Goal: Check status: Check status

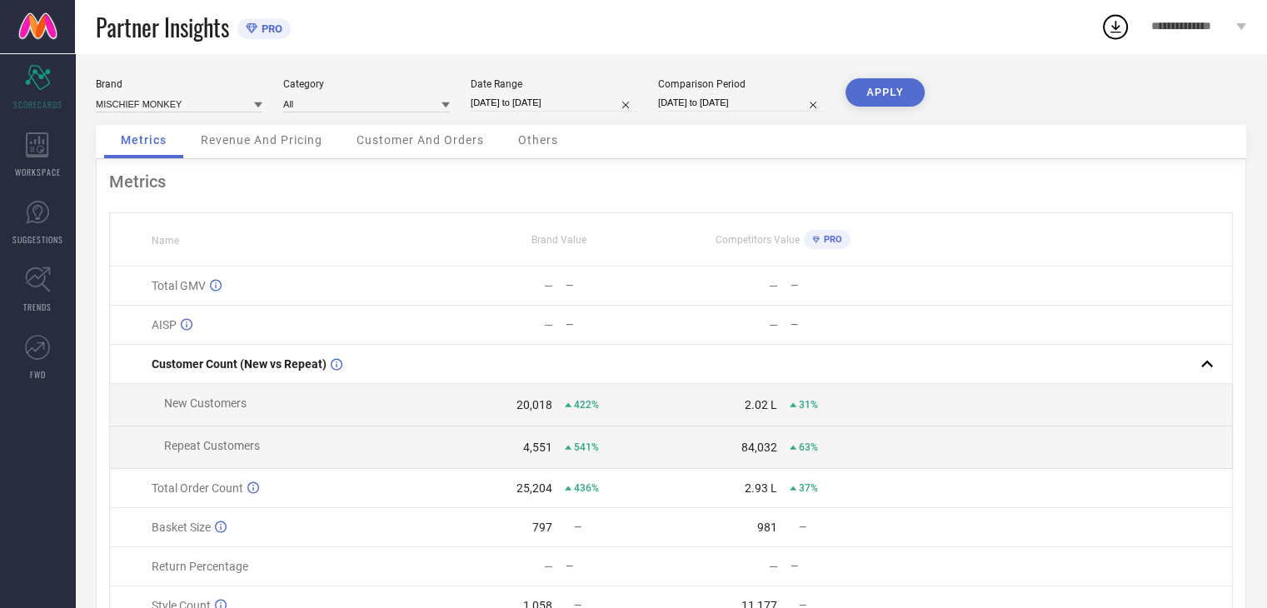
click at [503, 102] on input "[DATE] to [DATE]" at bounding box center [554, 102] width 167 height 17
select select "8"
select select "2025"
select select "9"
select select "2025"
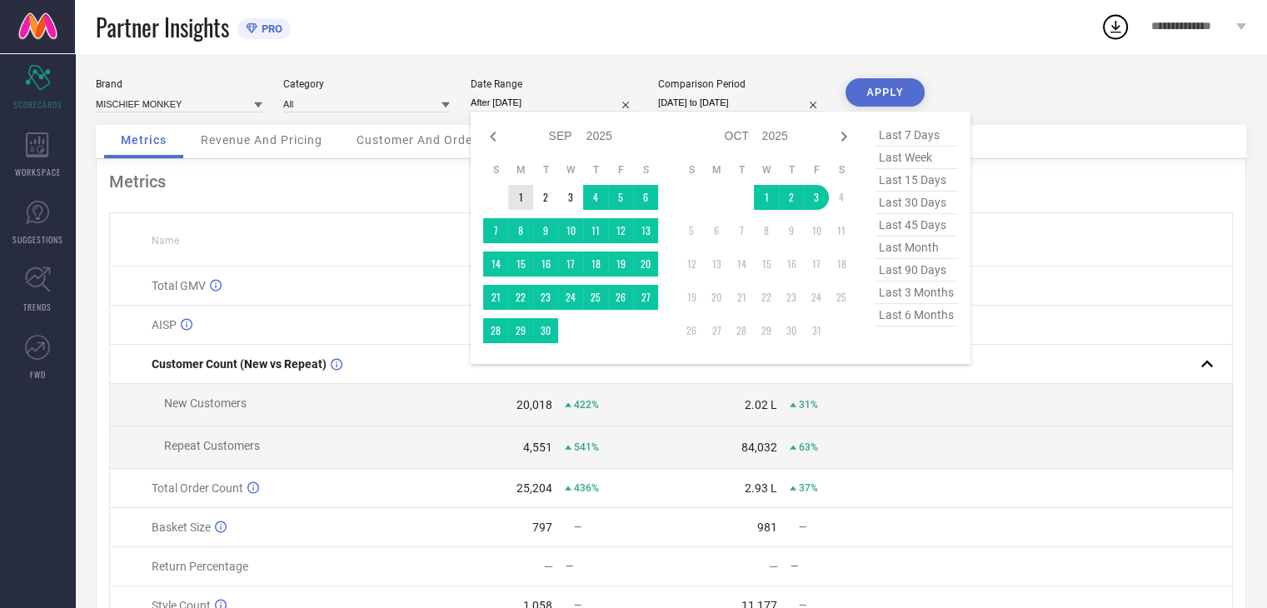
click at [512, 196] on td "1" at bounding box center [520, 197] width 25 height 25
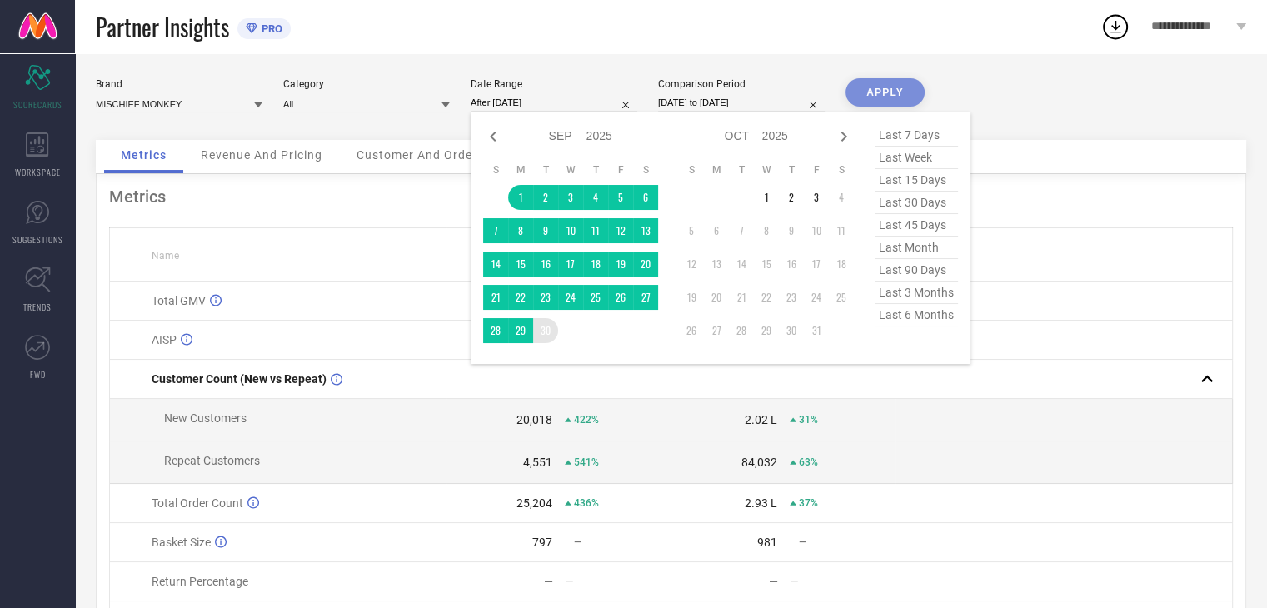
type input "[DATE] to [DATE]"
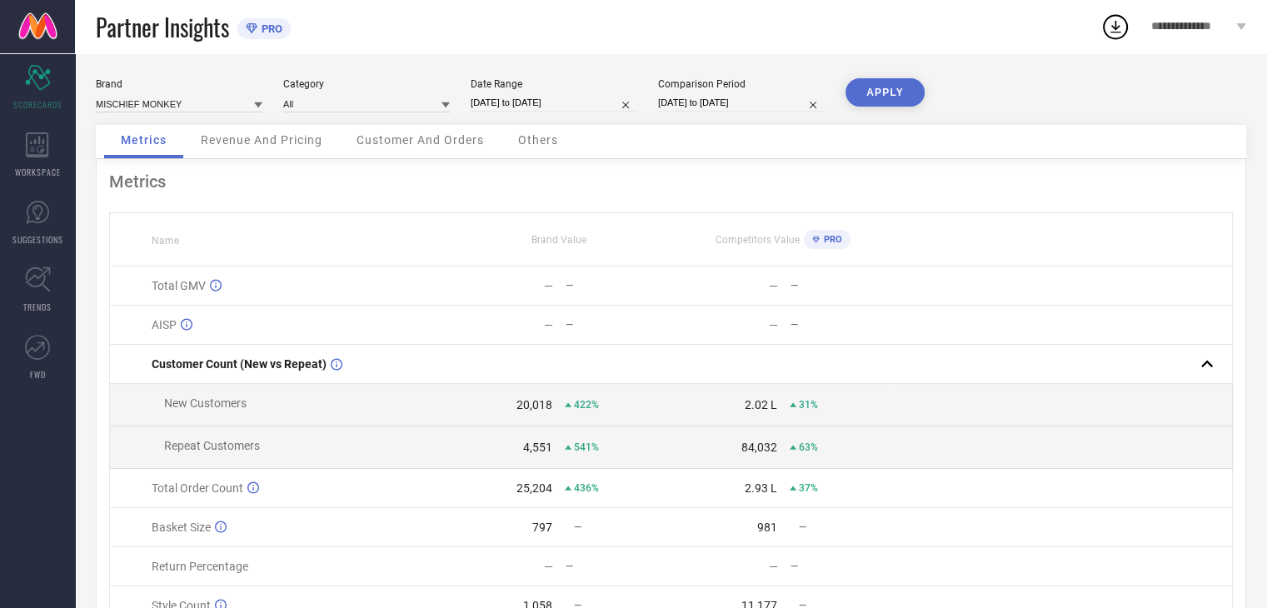
click at [724, 107] on input "[DATE] to [DATE]" at bounding box center [741, 102] width 167 height 17
select select "8"
select select "2024"
select select "9"
select select "2024"
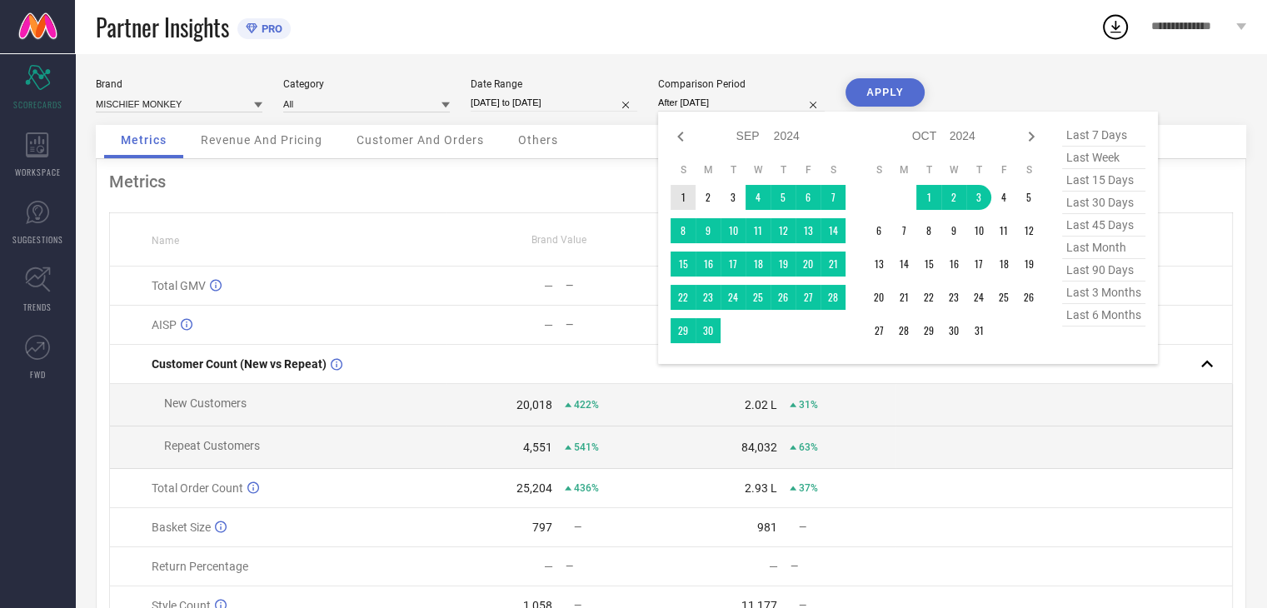
click at [682, 198] on td "1" at bounding box center [683, 197] width 25 height 25
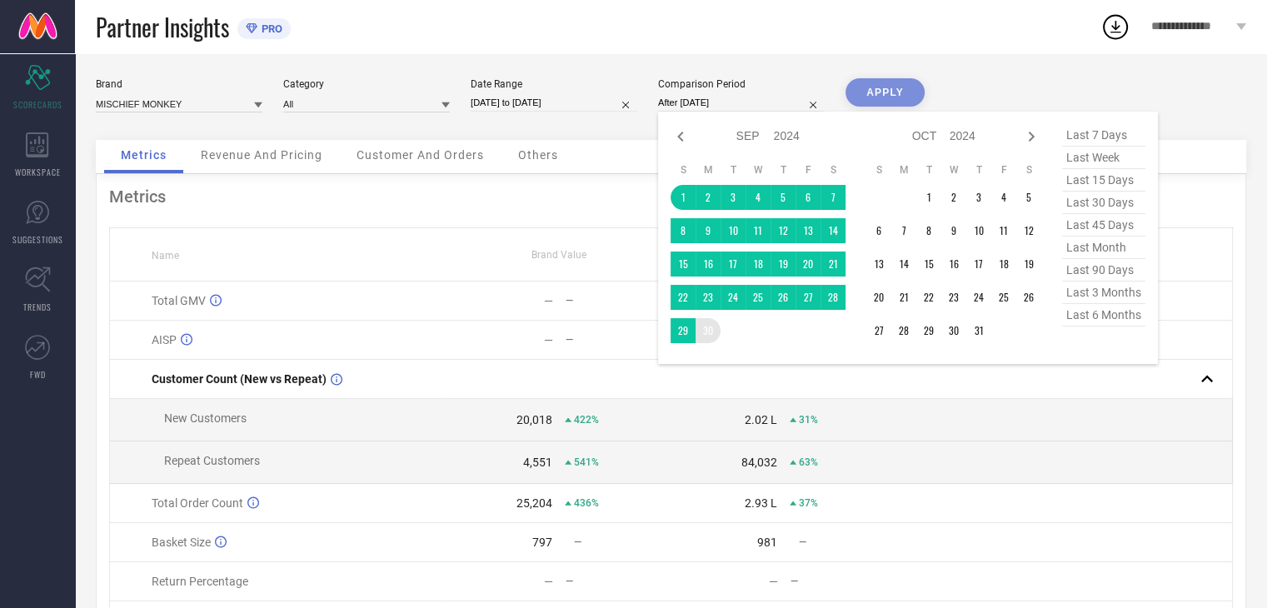
type input "[DATE] to [DATE]"
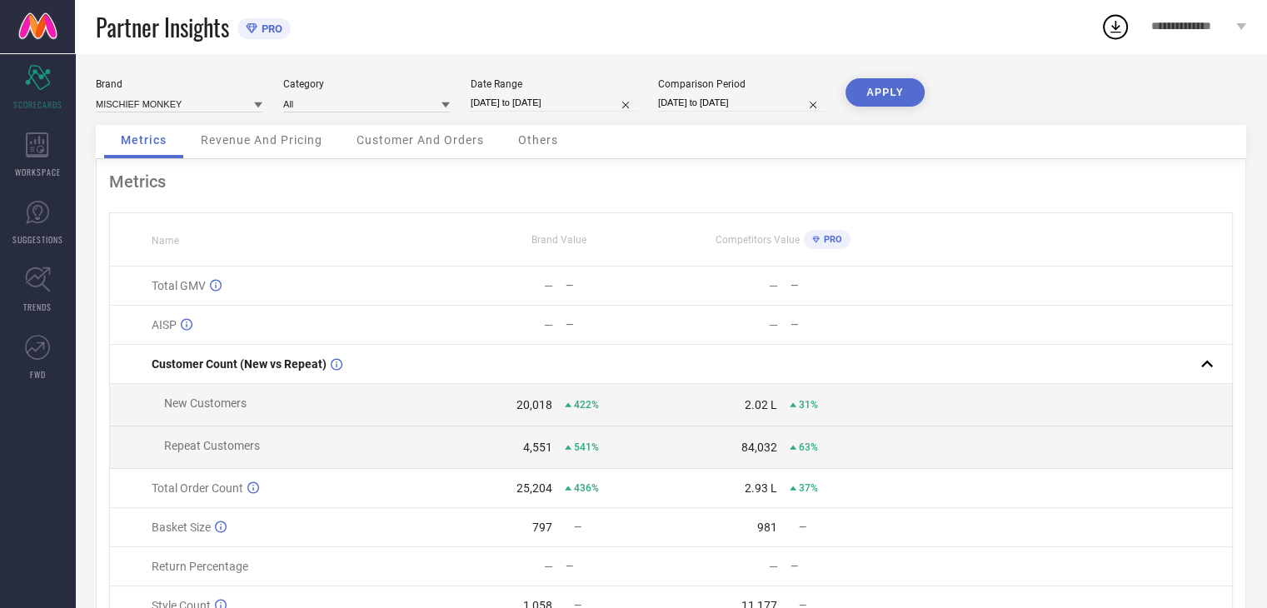
click at [870, 79] on button "APPLY" at bounding box center [885, 92] width 79 height 28
click at [256, 145] on span "Revenue And Pricing" at bounding box center [262, 139] width 122 height 13
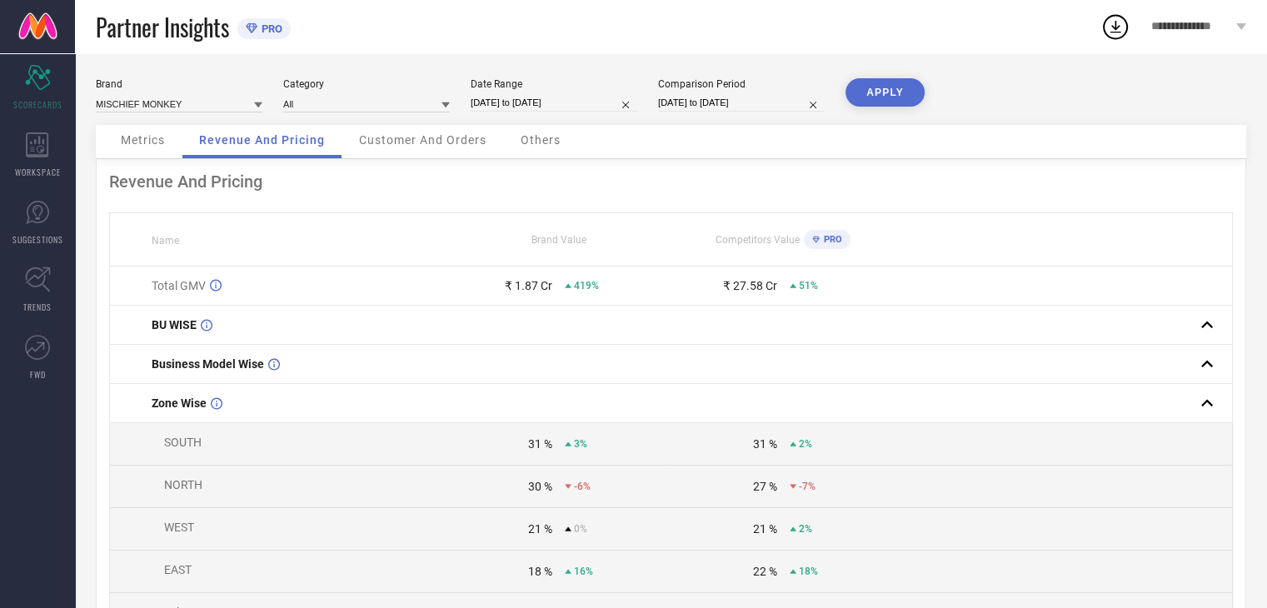
click at [427, 142] on span "Customer And Orders" at bounding box center [422, 139] width 127 height 13
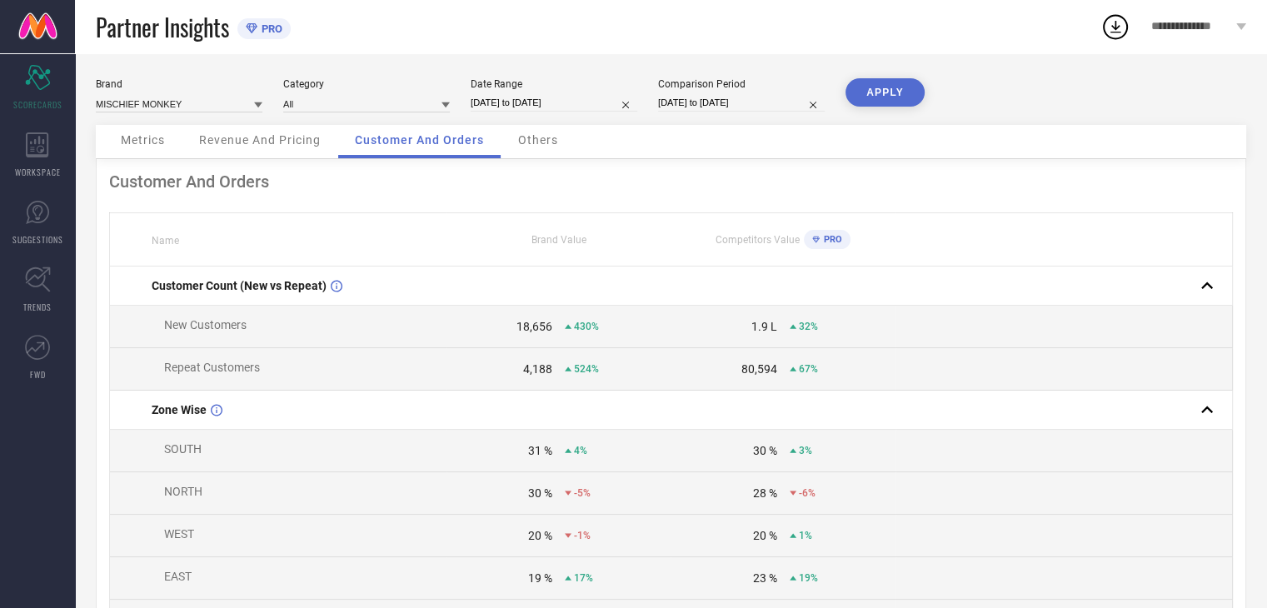
click at [537, 135] on span "Others" at bounding box center [538, 139] width 40 height 13
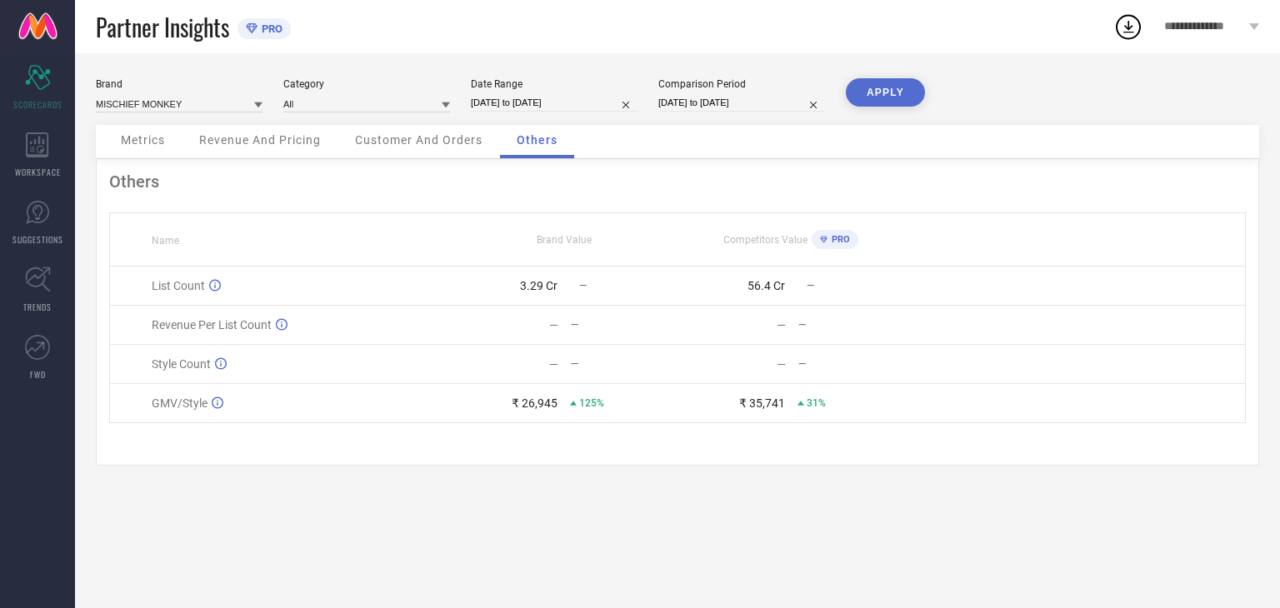
click at [137, 137] on span "Metrics" at bounding box center [143, 139] width 44 height 13
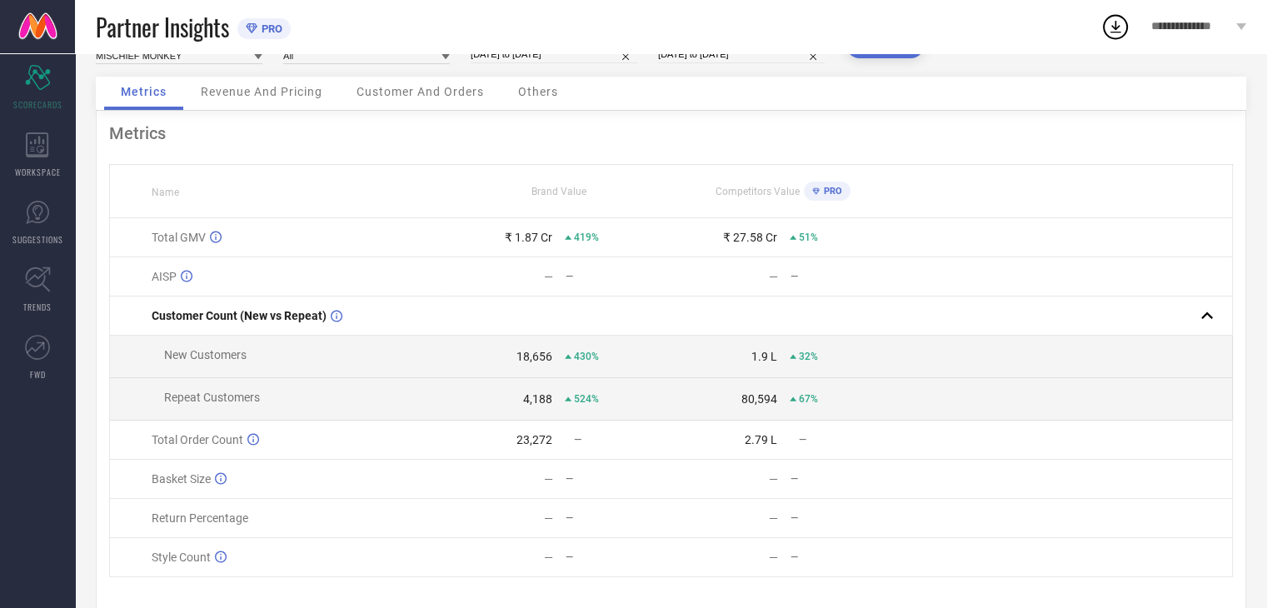
scroll to position [91, 0]
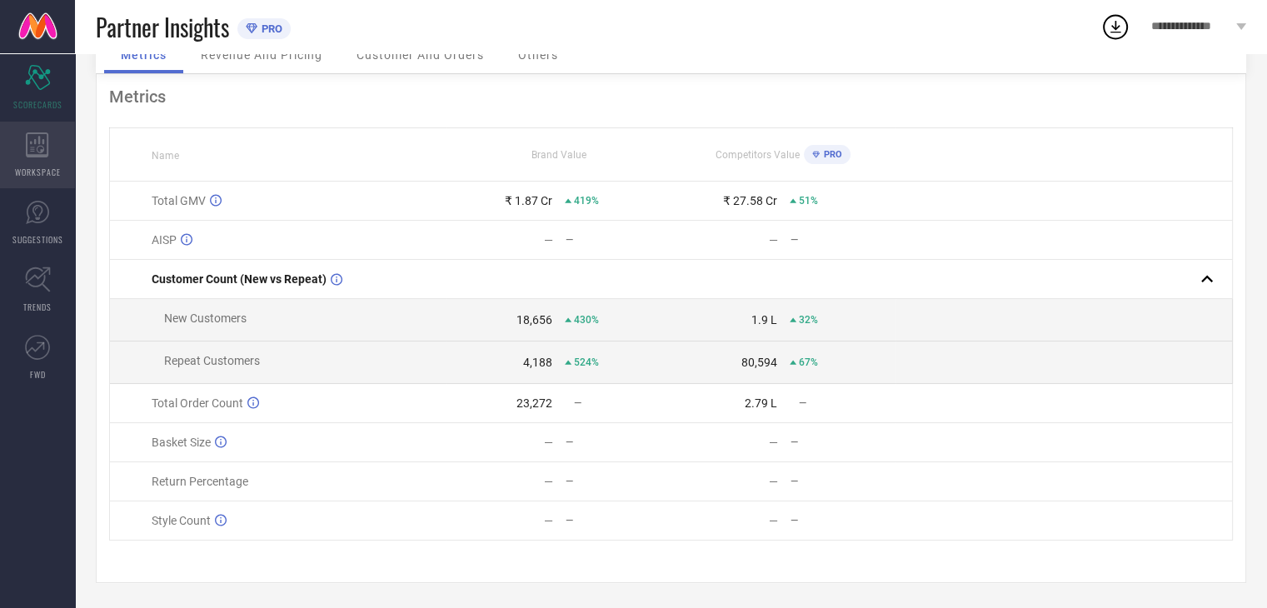
click at [50, 150] on div "WORKSPACE" at bounding box center [37, 155] width 75 height 67
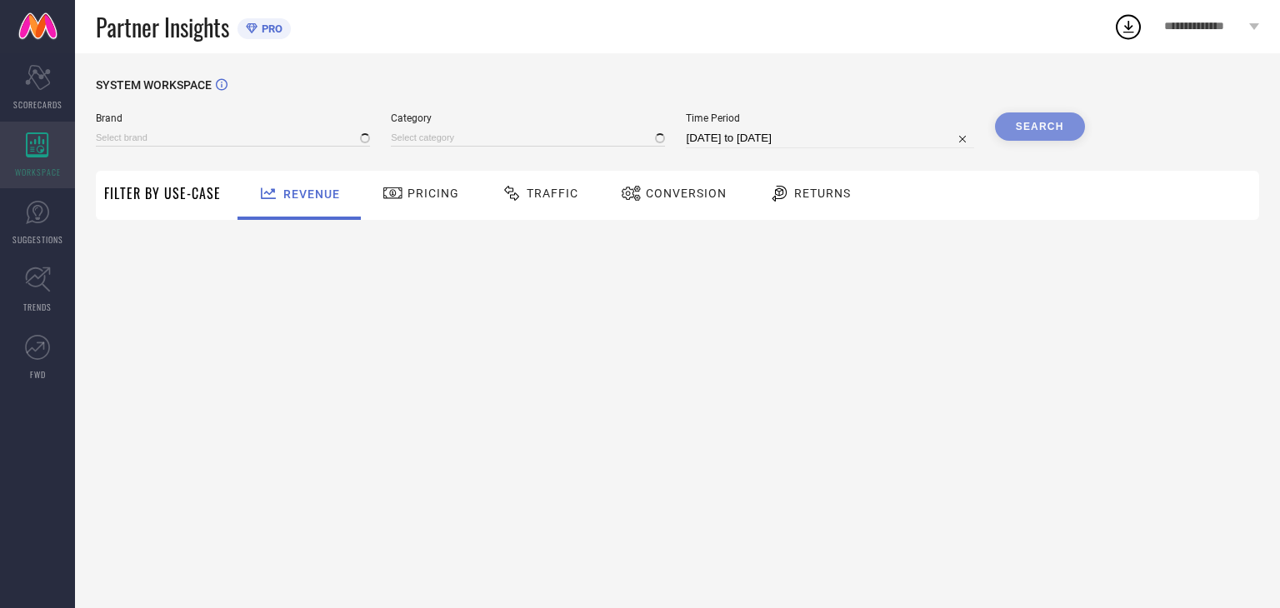
type input "MISCHIEF MONKEY"
type input "All"
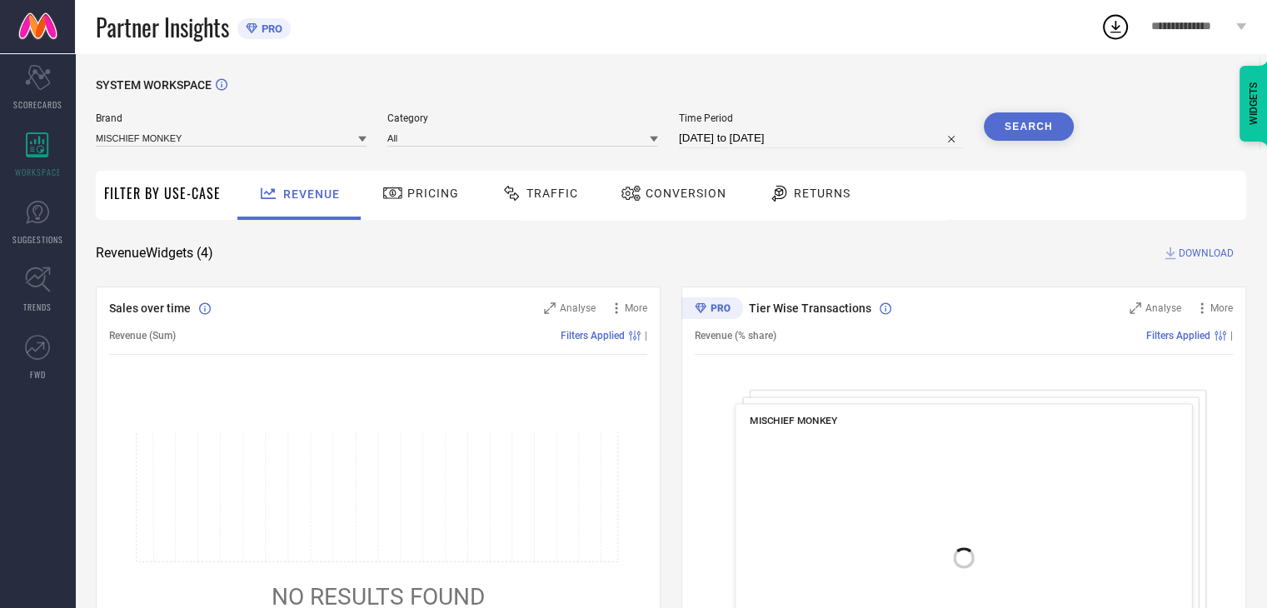
click at [807, 196] on span "Returns" at bounding box center [822, 193] width 57 height 13
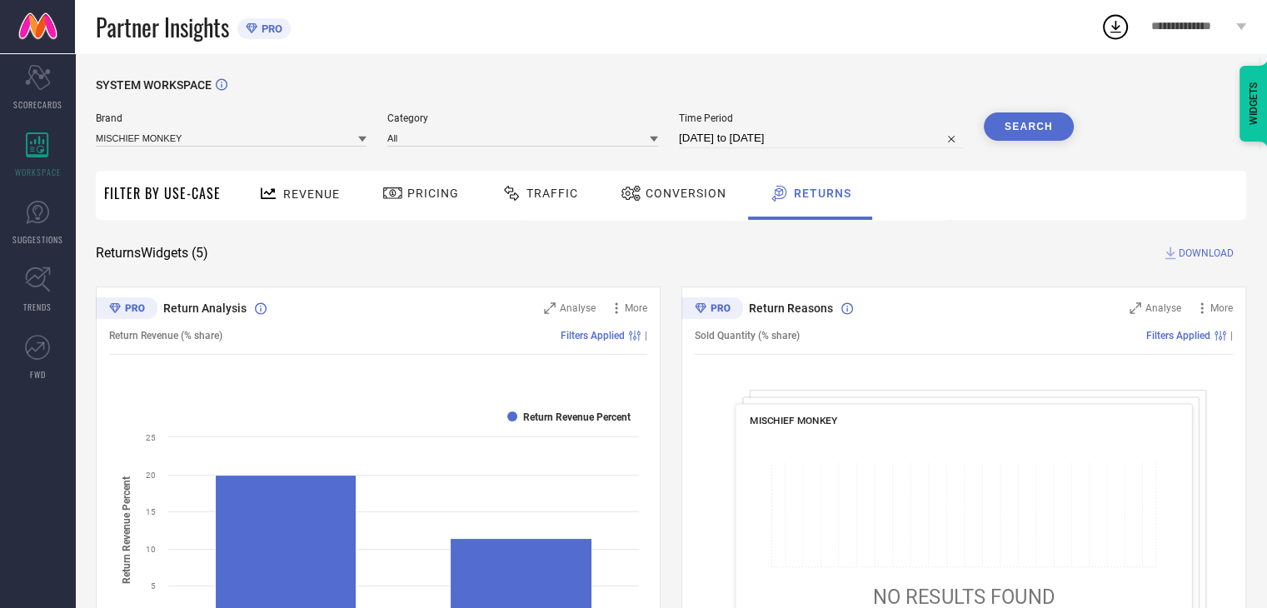
click at [703, 135] on input "[DATE] to [DATE]" at bounding box center [821, 138] width 284 height 20
select select "8"
select select "2025"
select select "9"
select select "2025"
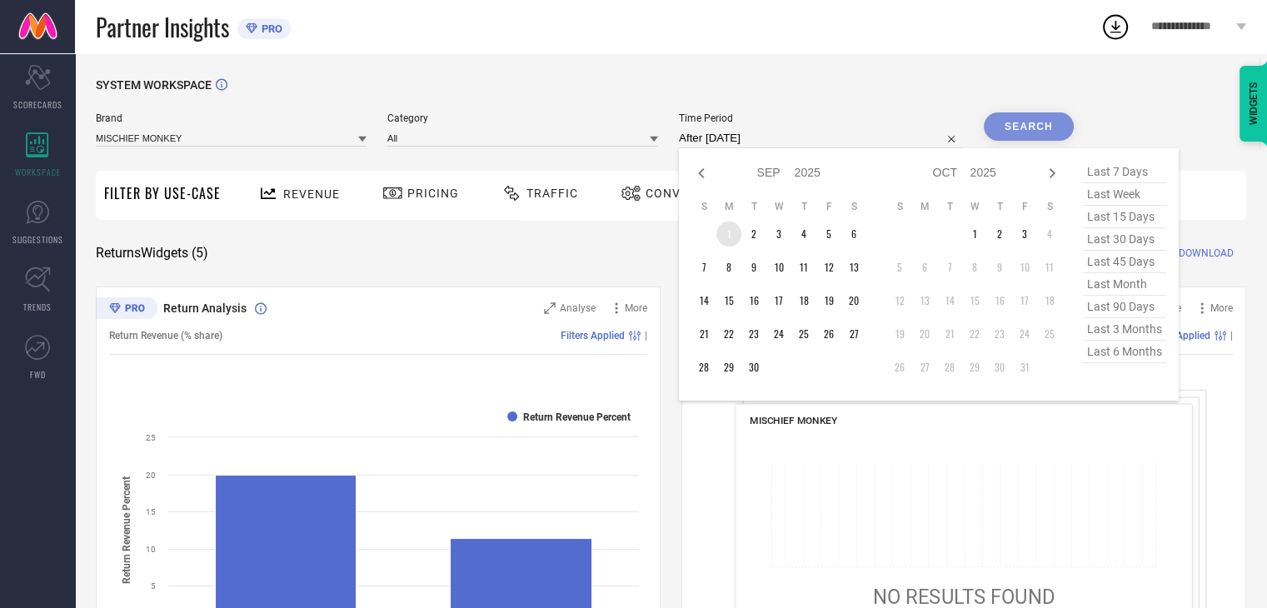
click at [732, 230] on td "1" at bounding box center [729, 234] width 25 height 25
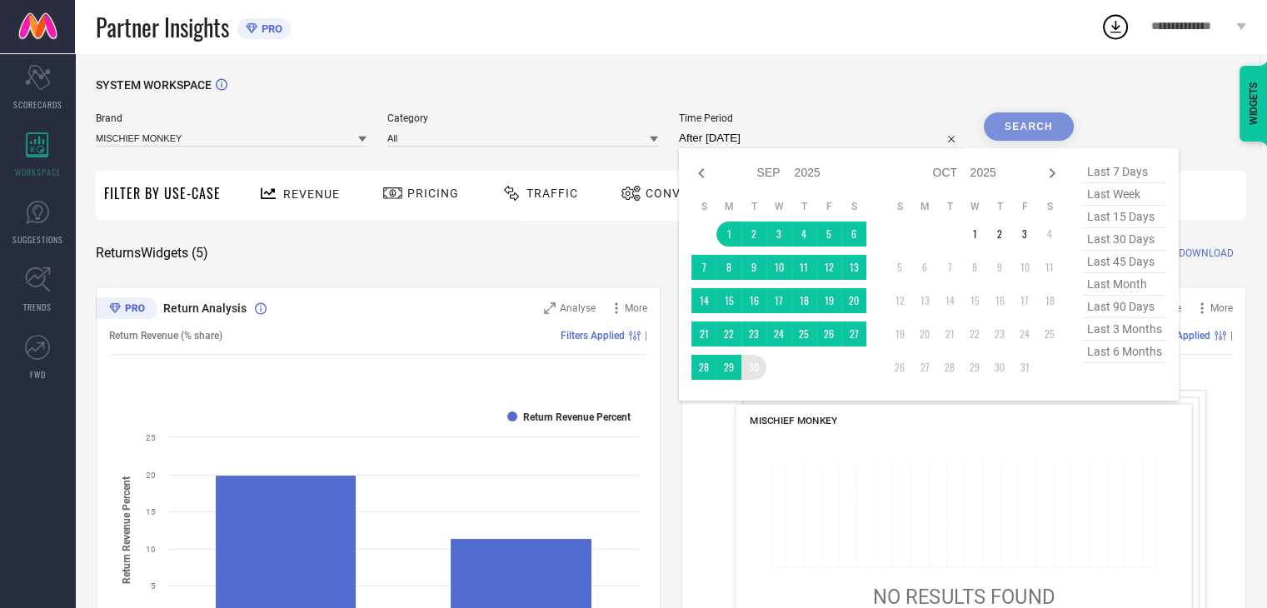
type input "[DATE] to [DATE]"
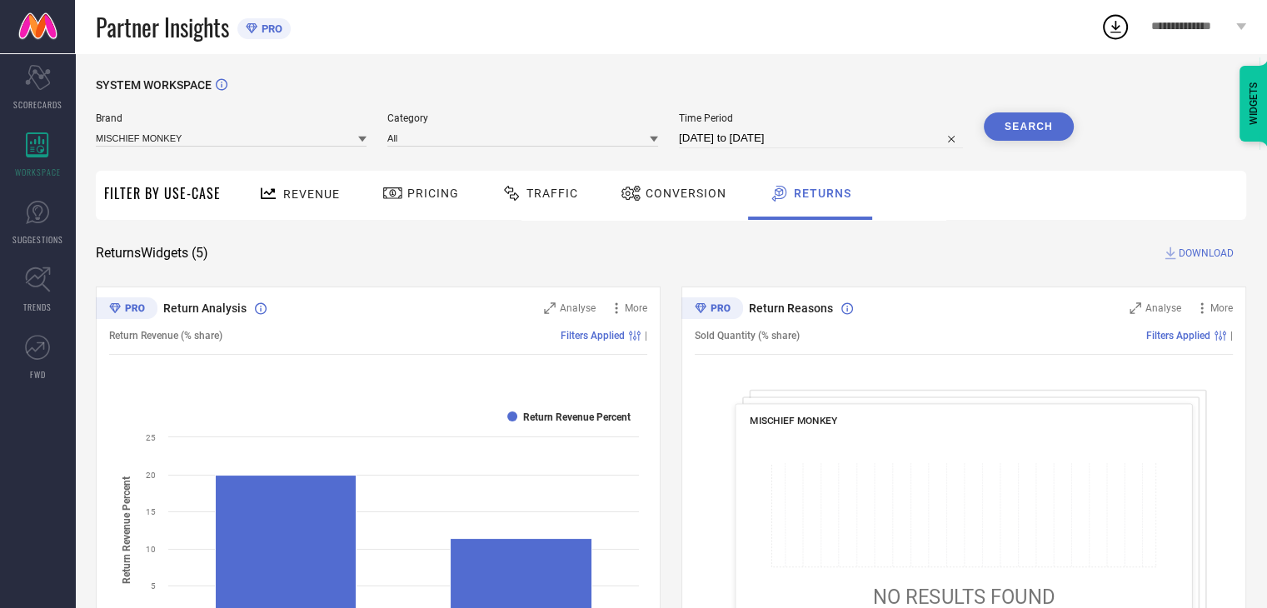
click at [1037, 121] on button "Search" at bounding box center [1029, 126] width 90 height 28
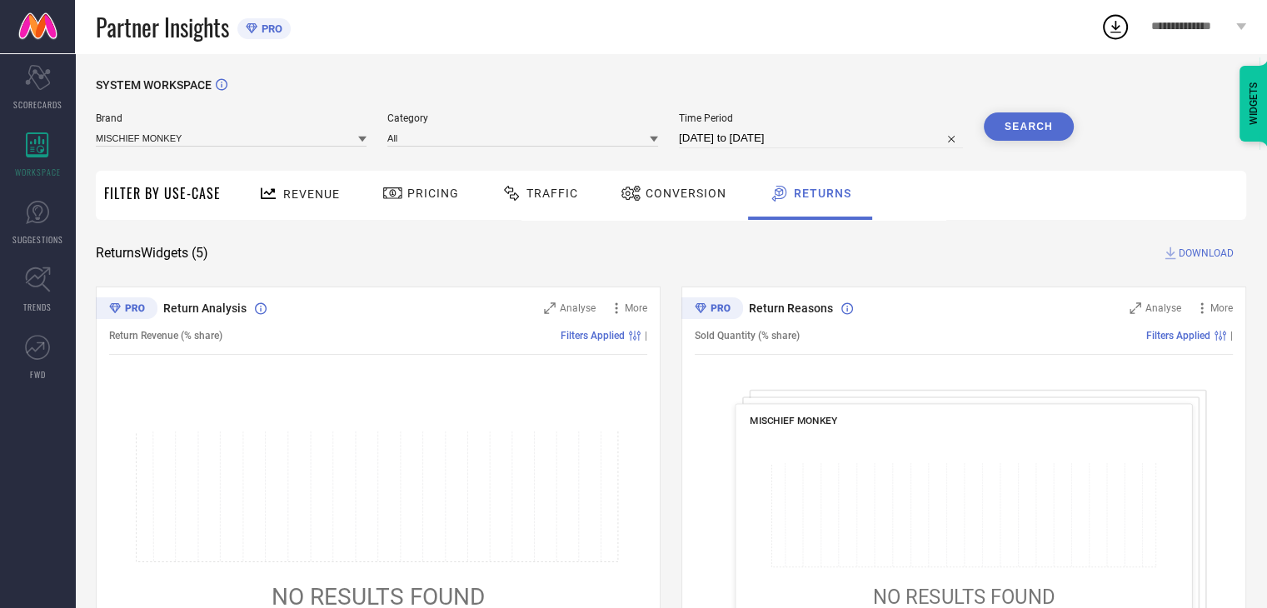
click at [686, 202] on div "Conversion" at bounding box center [674, 193] width 114 height 28
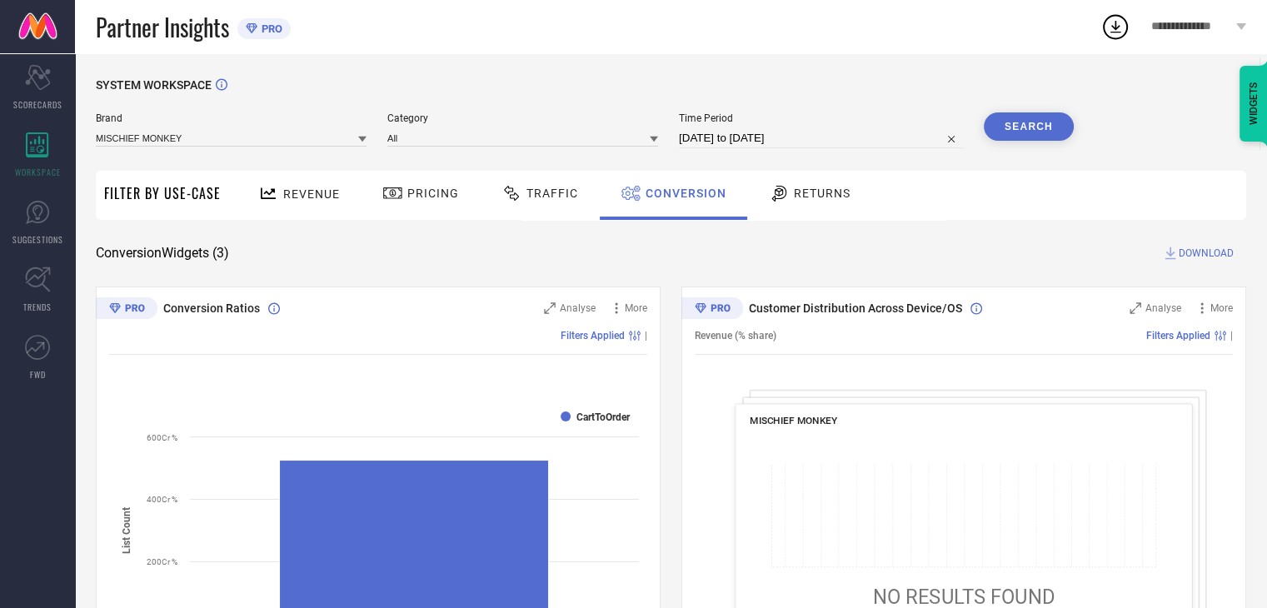
click at [295, 202] on div "Revenue" at bounding box center [299, 193] width 90 height 29
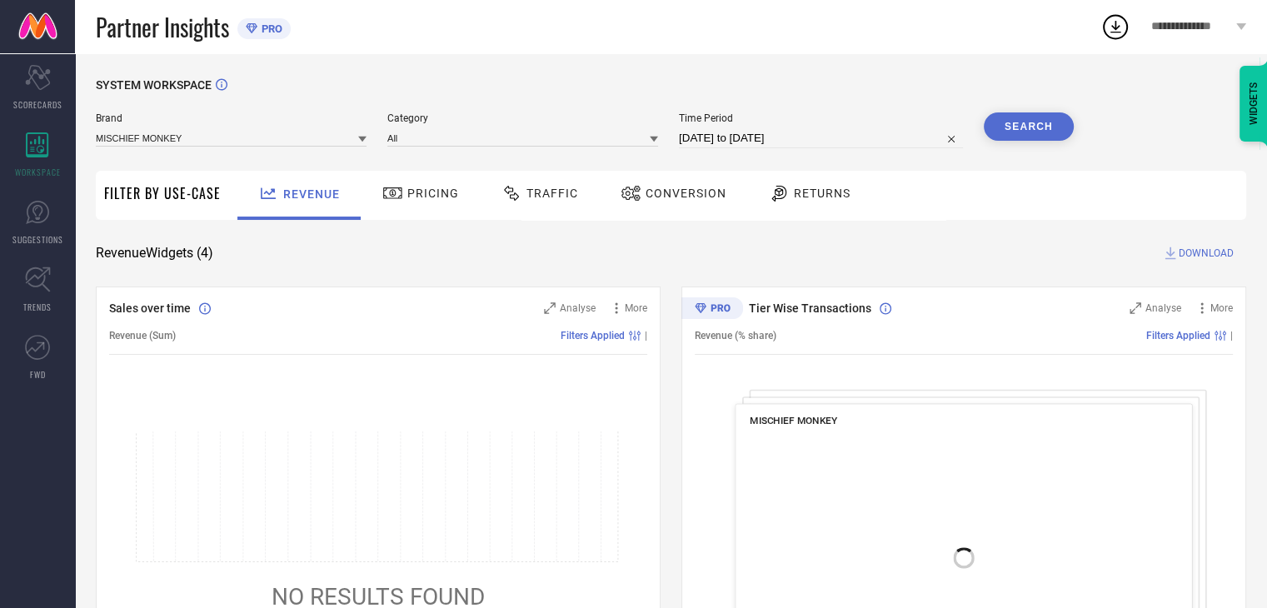
click at [448, 189] on span "Pricing" at bounding box center [433, 193] width 52 height 13
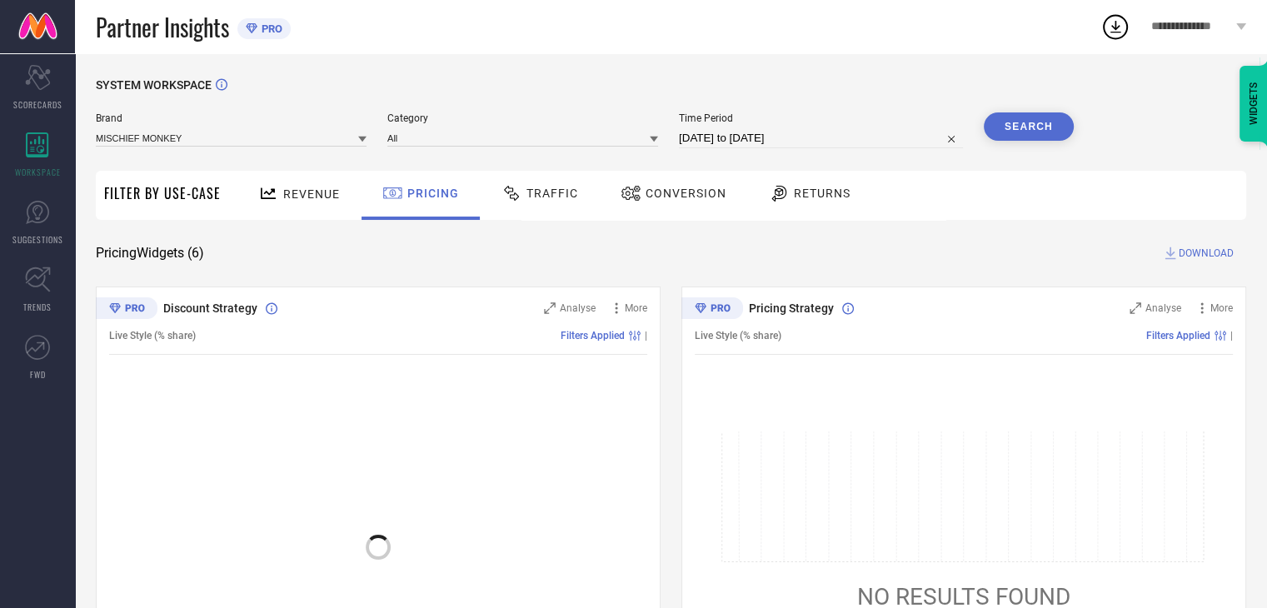
click at [570, 203] on div "Traffic" at bounding box center [539, 193] width 85 height 28
click at [707, 198] on span "Conversion" at bounding box center [687, 193] width 81 height 13
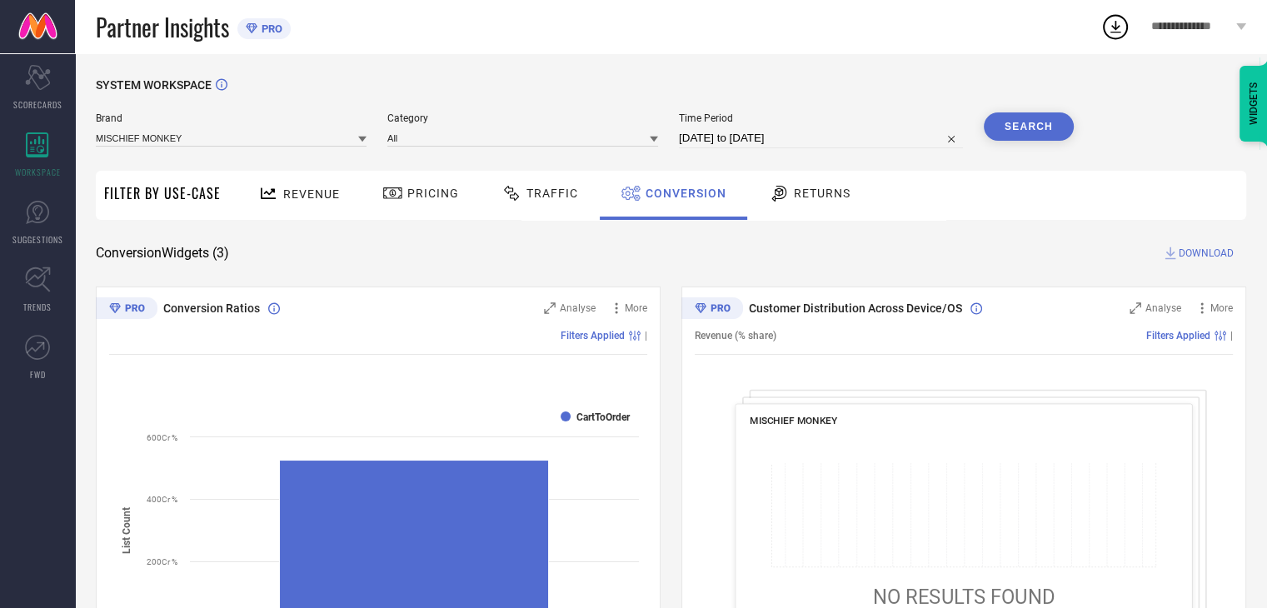
click at [813, 191] on span "Returns" at bounding box center [822, 193] width 57 height 13
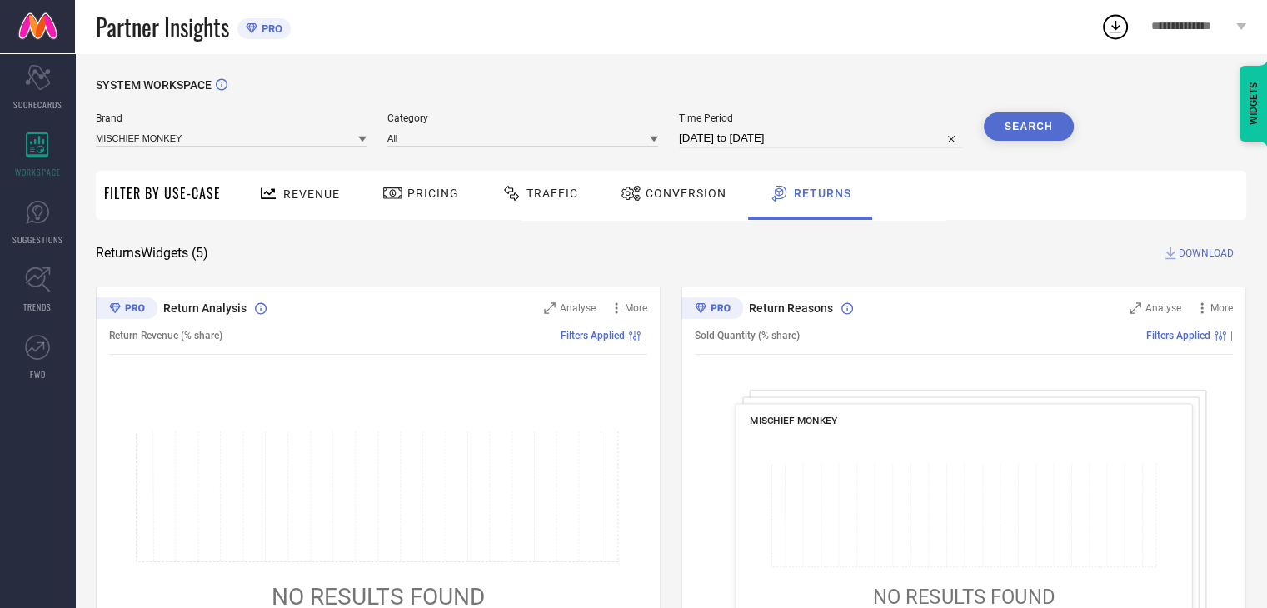
click at [310, 197] on span "Revenue" at bounding box center [311, 193] width 57 height 13
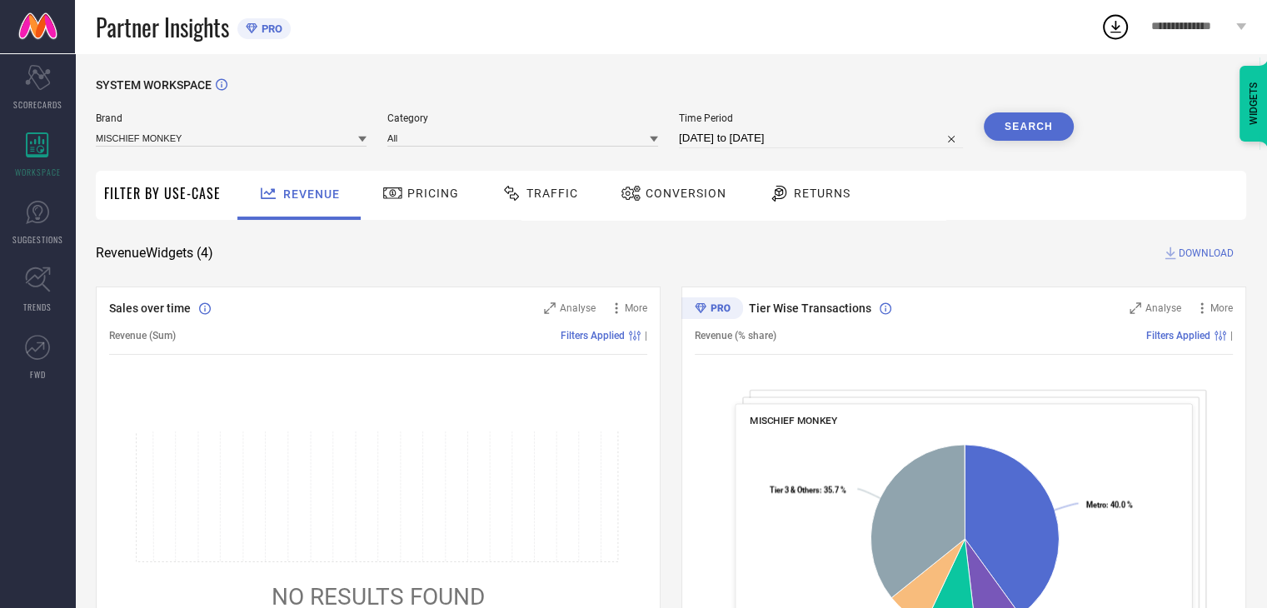
click at [407, 200] on span "Pricing" at bounding box center [433, 193] width 52 height 13
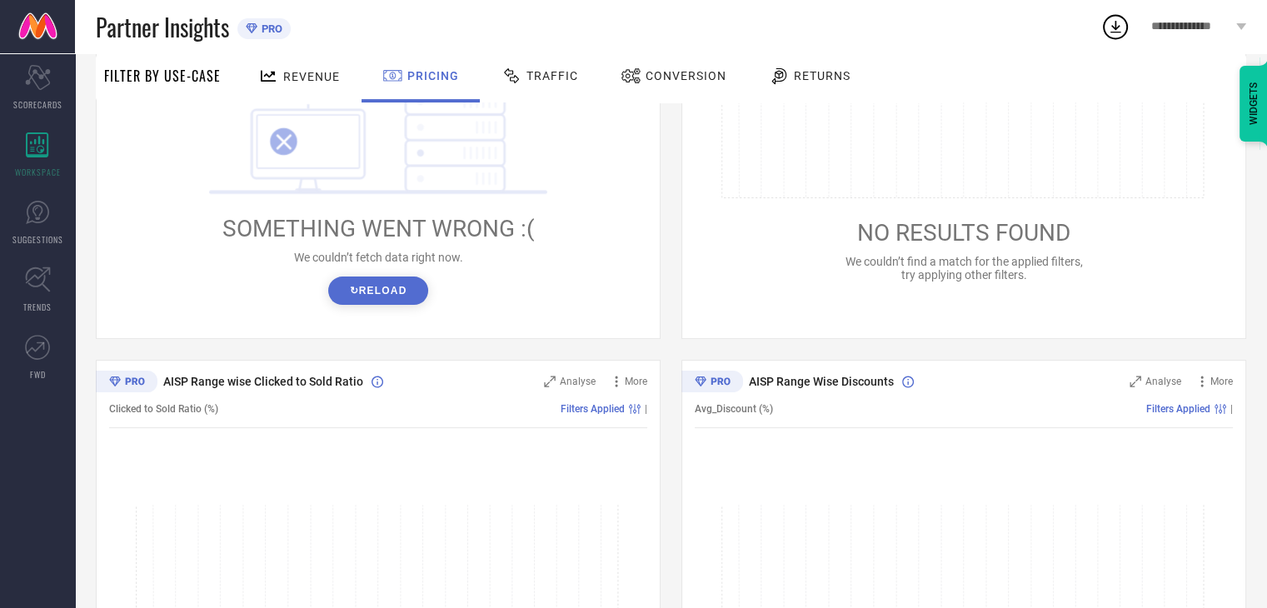
scroll to position [333, 0]
